Goal: Navigation & Orientation: Find specific page/section

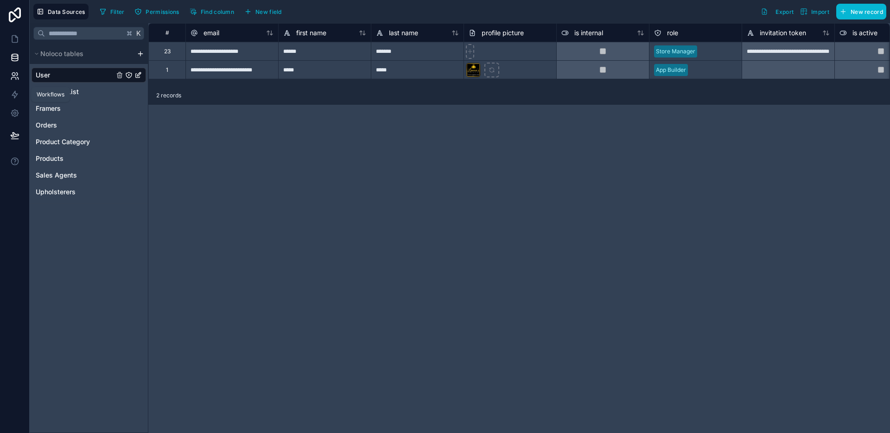
click at [10, 74] on icon at bounding box center [14, 75] width 9 height 9
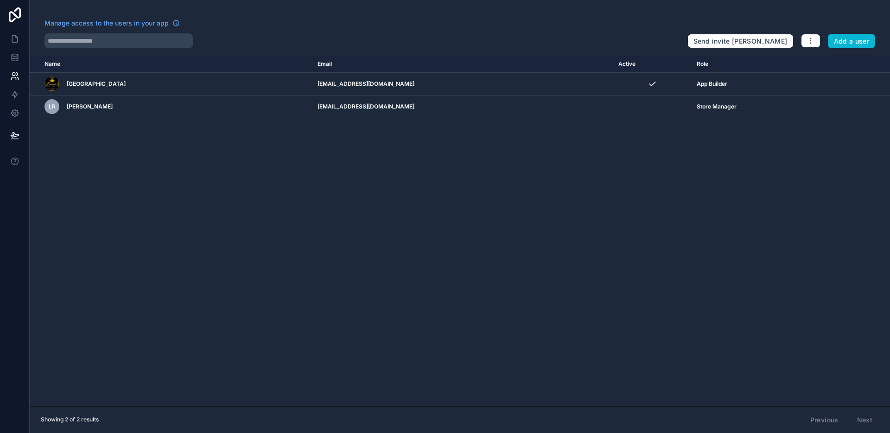
click at [484, 179] on div "Name Email Active Role [DOMAIN_NAME] Jeiah Isles [EMAIL_ADDRESS][DOMAIN_NAME] A…" at bounding box center [460, 231] width 860 height 350
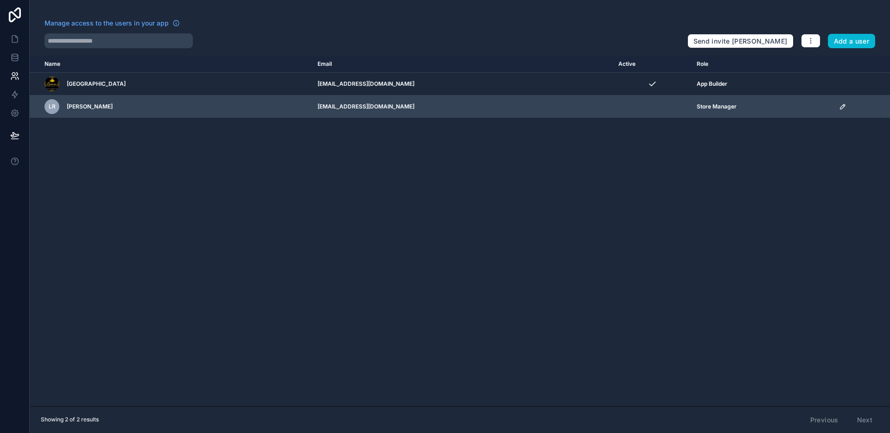
click at [525, 112] on td "[EMAIL_ADDRESS][DOMAIN_NAME]" at bounding box center [462, 106] width 300 height 23
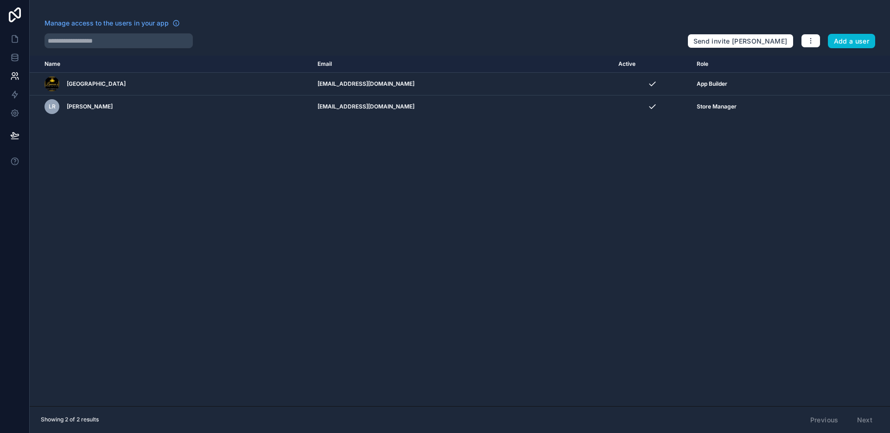
click at [537, 196] on div "Name Email Active Role [DOMAIN_NAME] Jeiah Isles [EMAIL_ADDRESS][DOMAIN_NAME] A…" at bounding box center [460, 231] width 860 height 350
click at [17, 42] on icon at bounding box center [15, 39] width 6 height 7
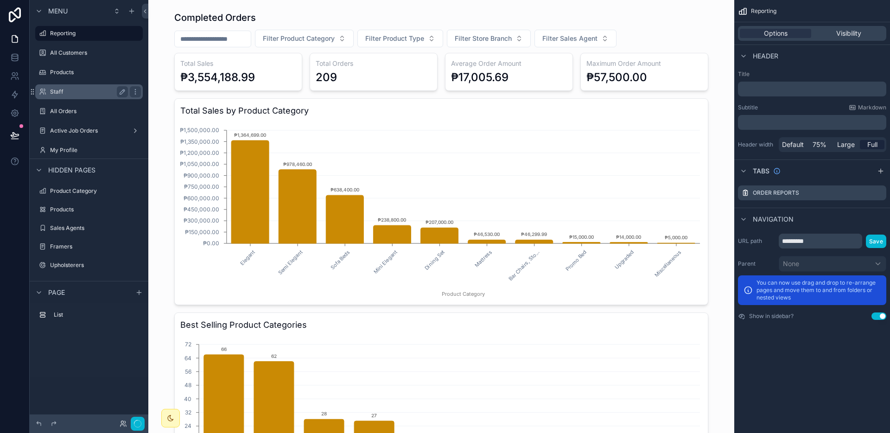
click at [91, 90] on label "Staff" at bounding box center [87, 91] width 74 height 7
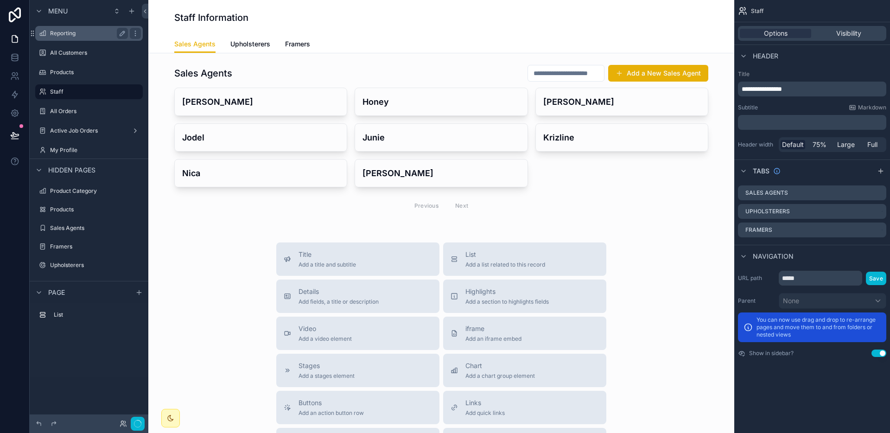
click at [76, 32] on label "Reporting" at bounding box center [87, 33] width 74 height 7
